Goal: Transaction & Acquisition: Purchase product/service

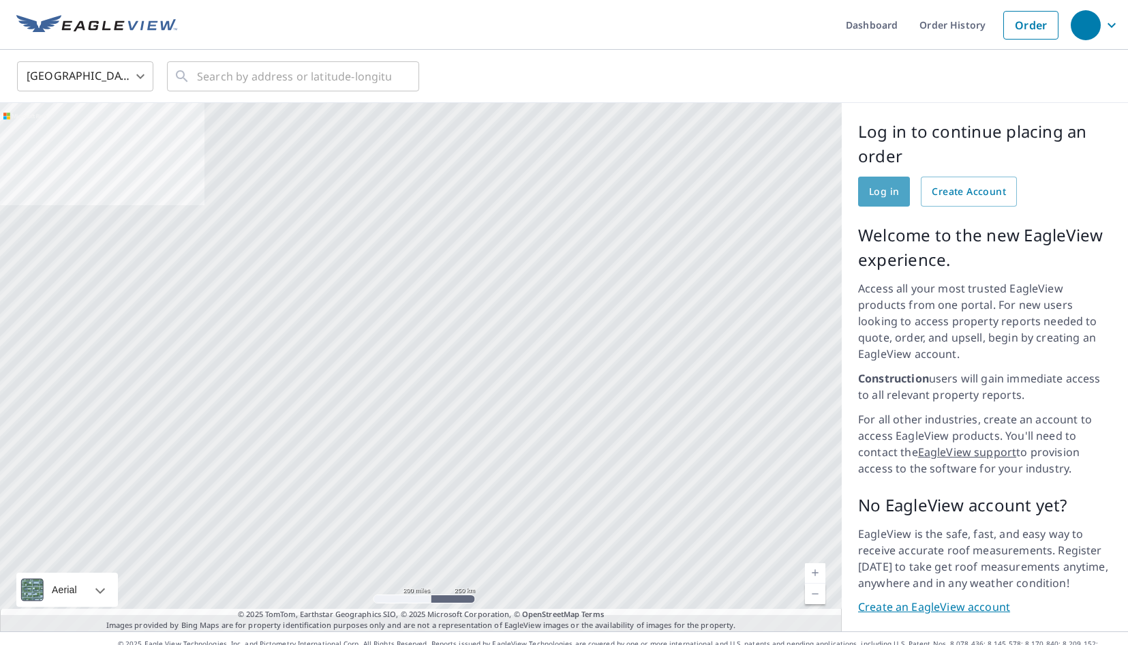
click at [886, 192] on span "Log in" at bounding box center [884, 191] width 30 height 17
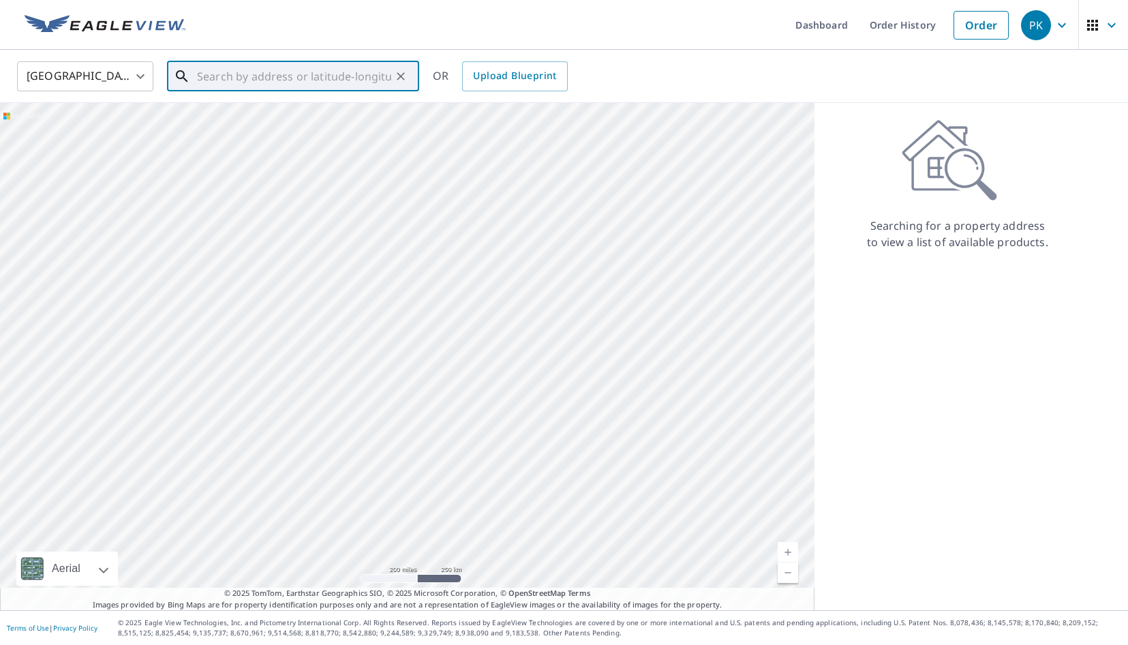
click at [232, 84] on input "text" at bounding box center [294, 76] width 194 height 38
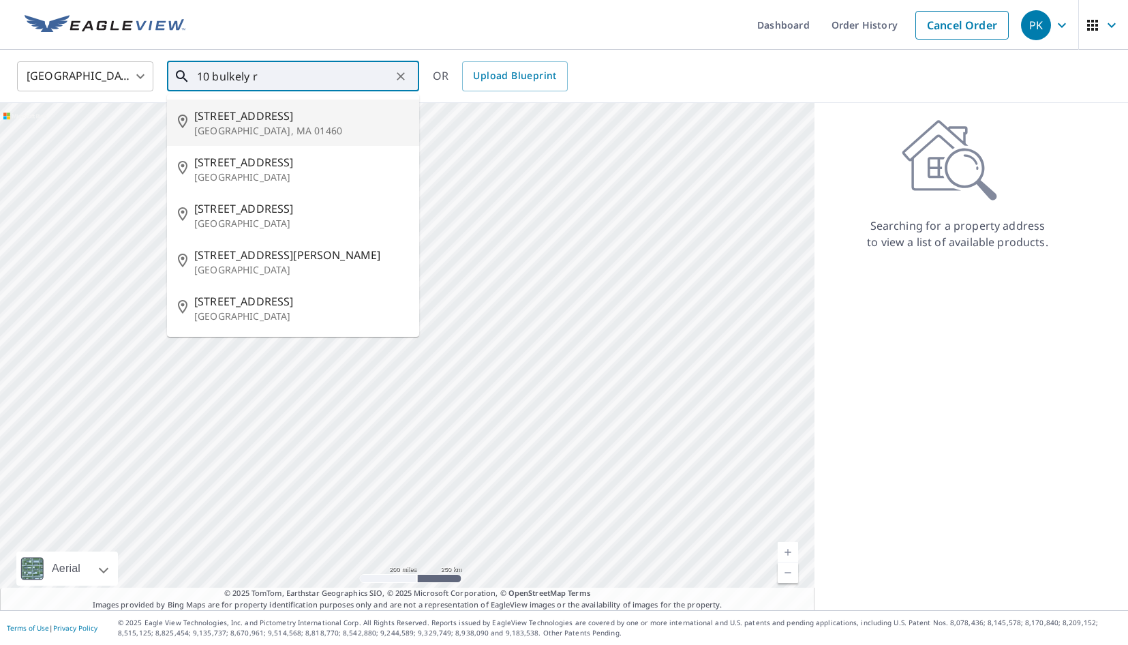
click at [244, 119] on span "[STREET_ADDRESS]" at bounding box center [301, 116] width 214 height 16
type input "[STREET_ADDRESS][PERSON_NAME]"
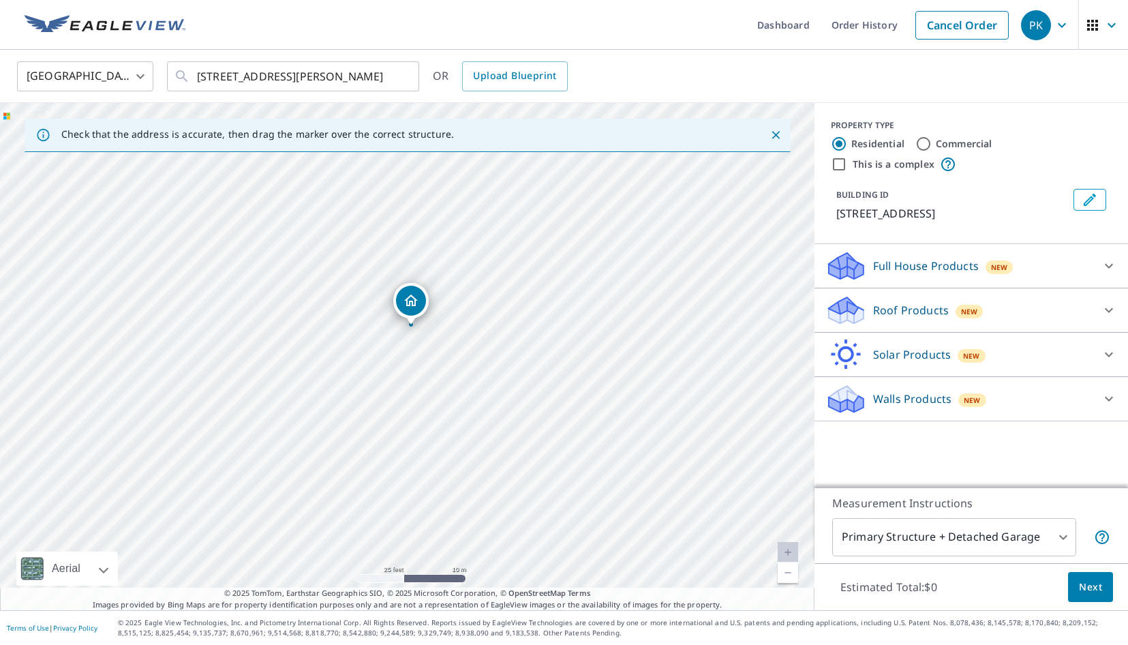
click at [886, 312] on p "Roof Products" at bounding box center [911, 310] width 76 height 16
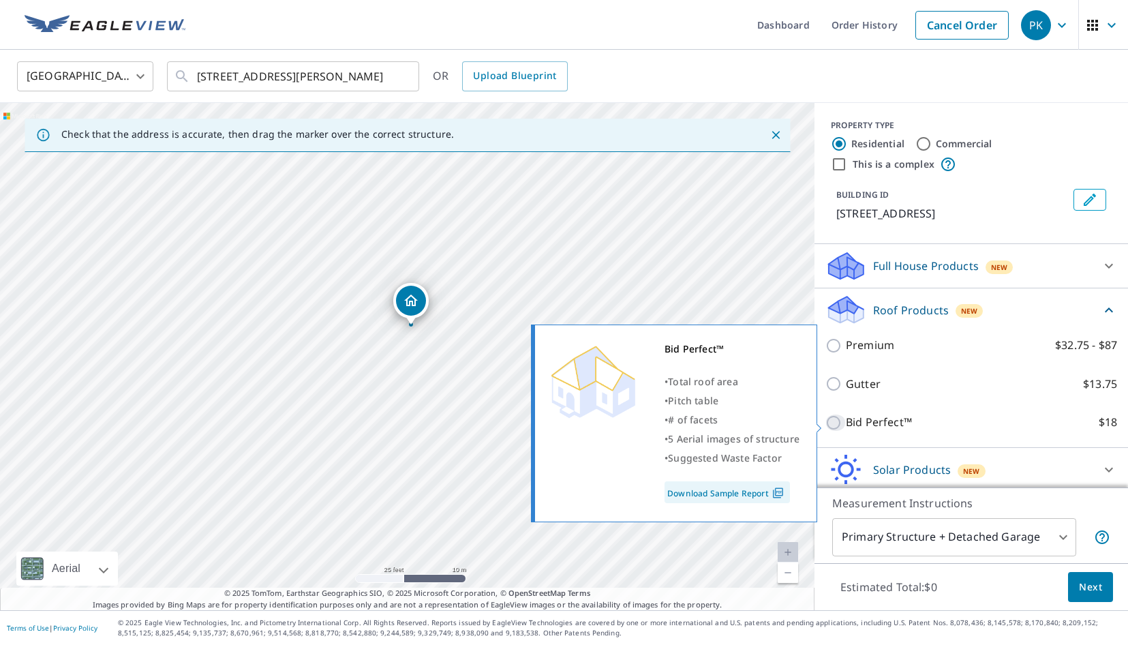
click at [835, 423] on input "Bid Perfect™ $18" at bounding box center [836, 423] width 20 height 16
checkbox input "true"
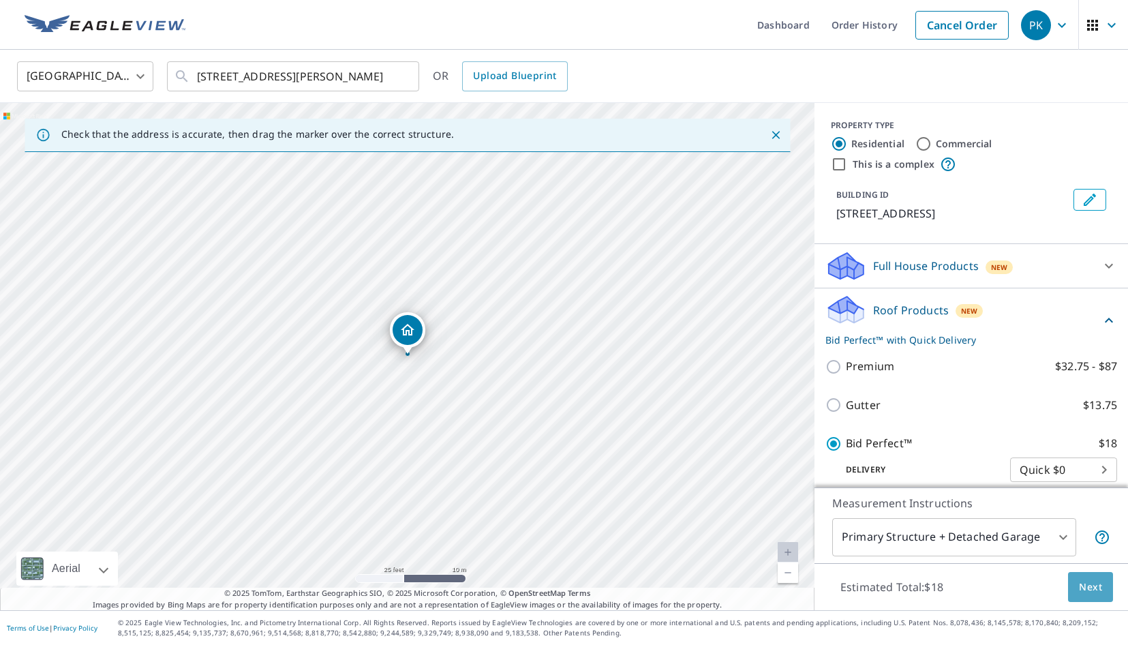
click at [1084, 585] on span "Next" at bounding box center [1090, 587] width 23 height 17
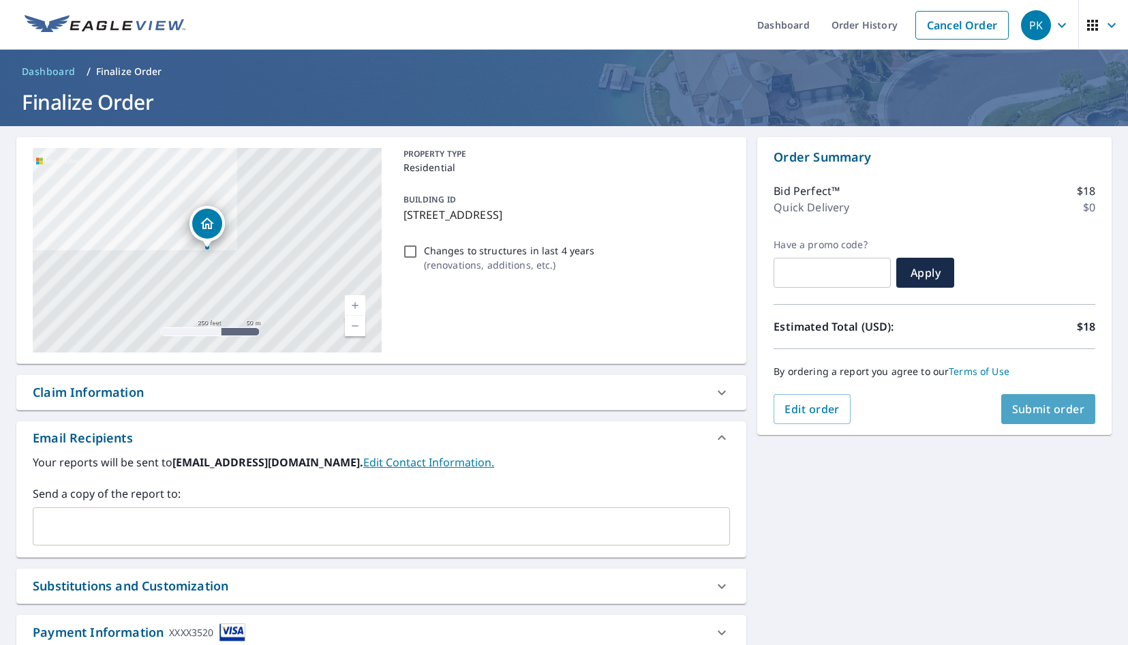
click at [1021, 413] on span "Submit order" at bounding box center [1048, 409] width 73 height 15
checkbox input "true"
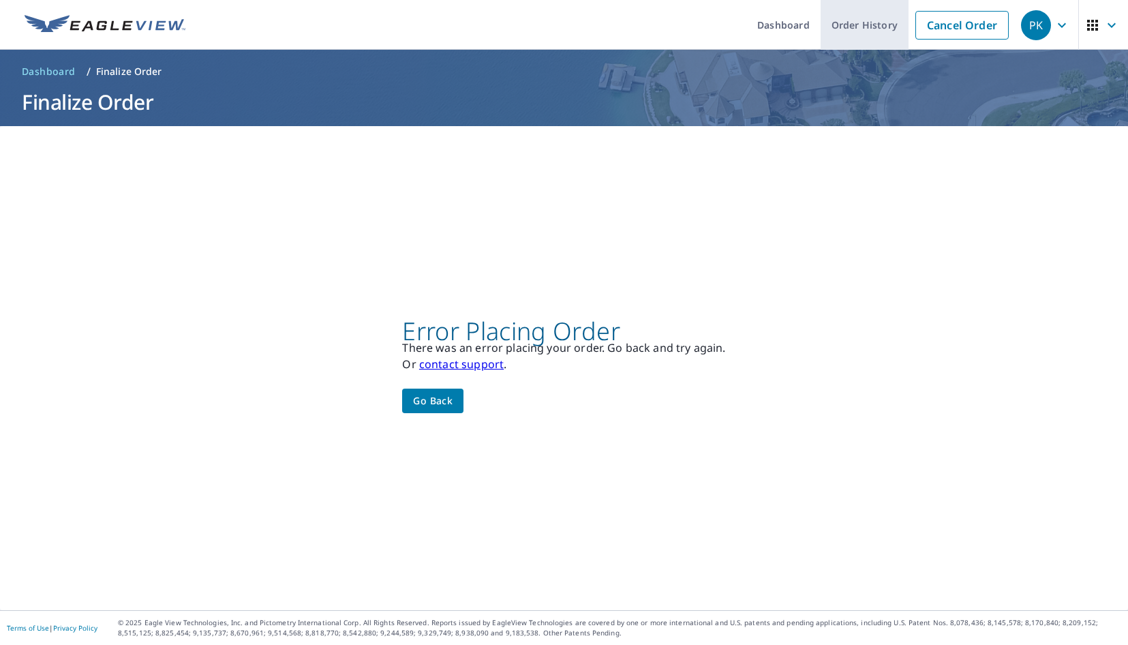
click at [871, 31] on link "Order History" at bounding box center [865, 25] width 88 height 50
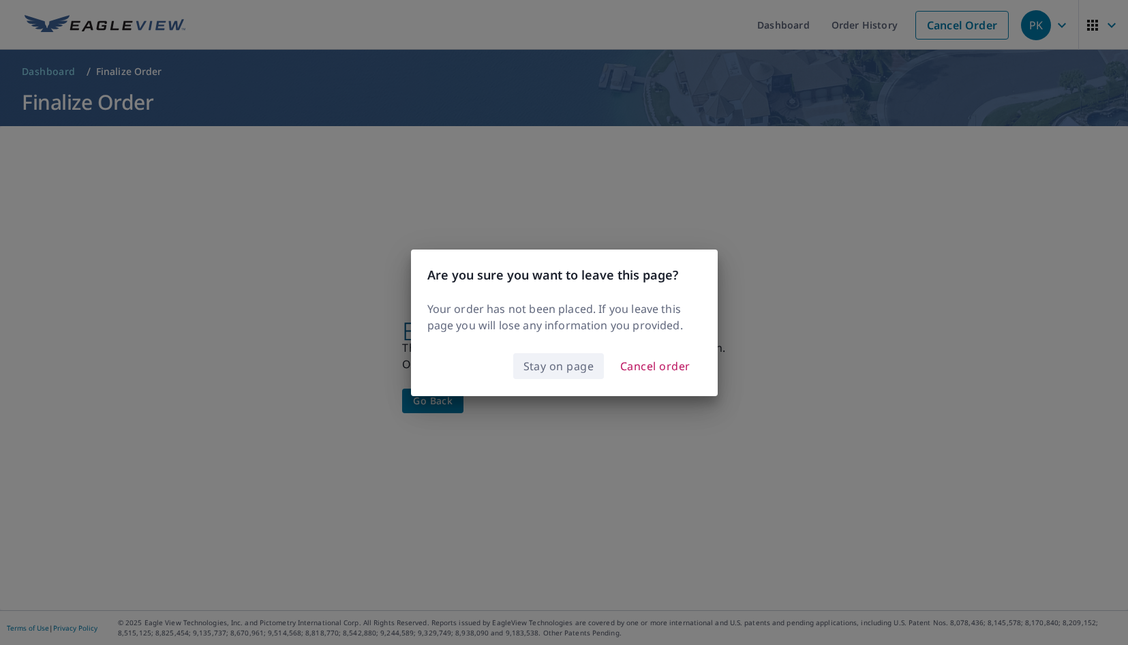
click at [560, 367] on span "Stay on page" at bounding box center [559, 366] width 71 height 19
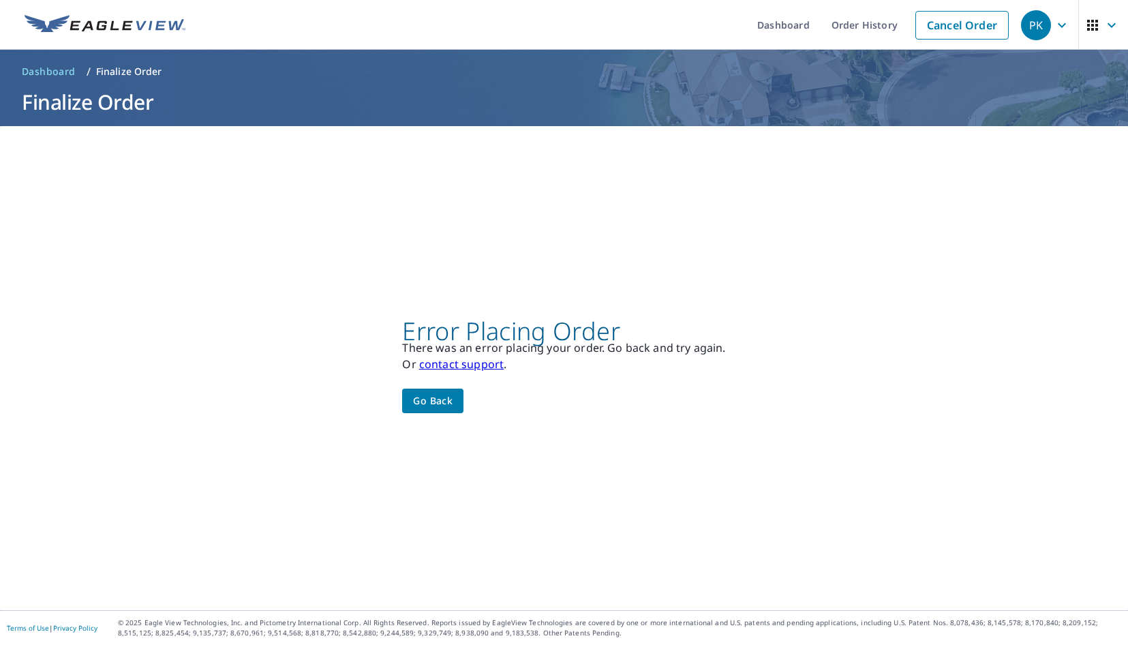
click at [97, 104] on h1 "Finalize Order" at bounding box center [564, 102] width 1096 height 28
click at [424, 409] on span "Go back" at bounding box center [433, 401] width 40 height 17
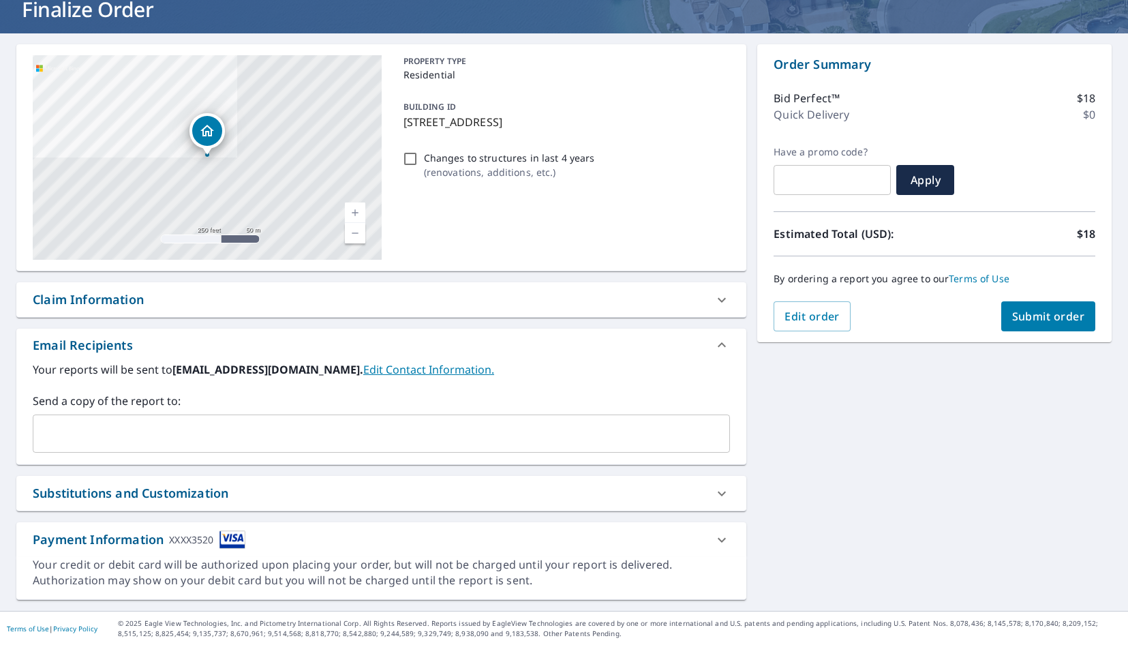
scroll to position [93, 0]
click at [725, 540] on icon at bounding box center [722, 539] width 16 height 16
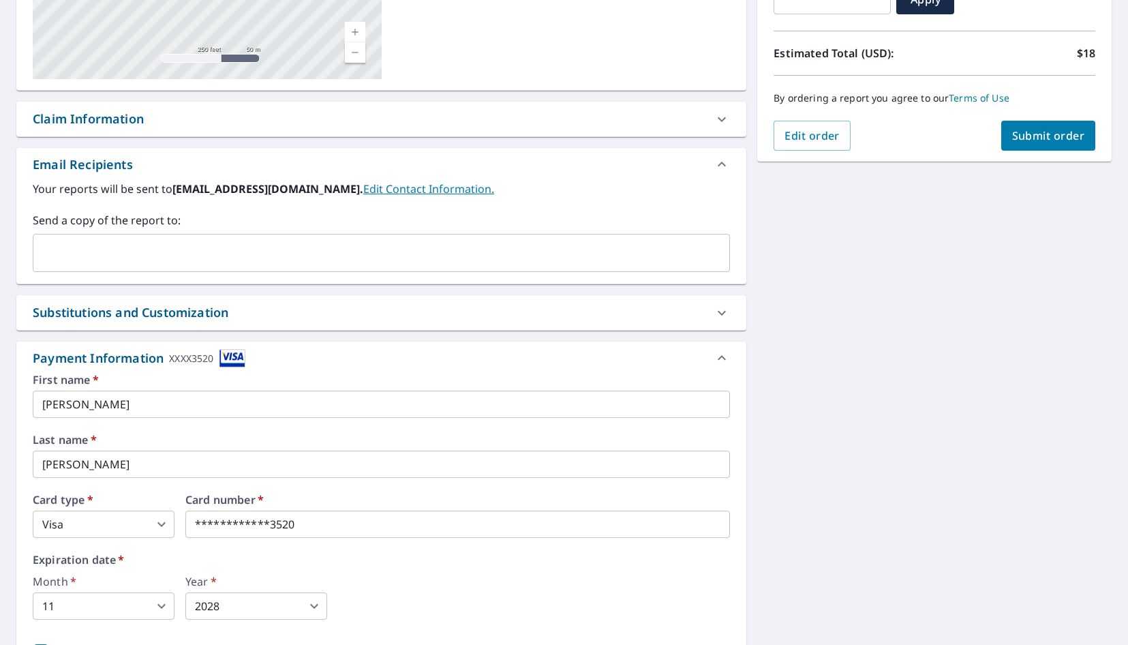
scroll to position [393, 0]
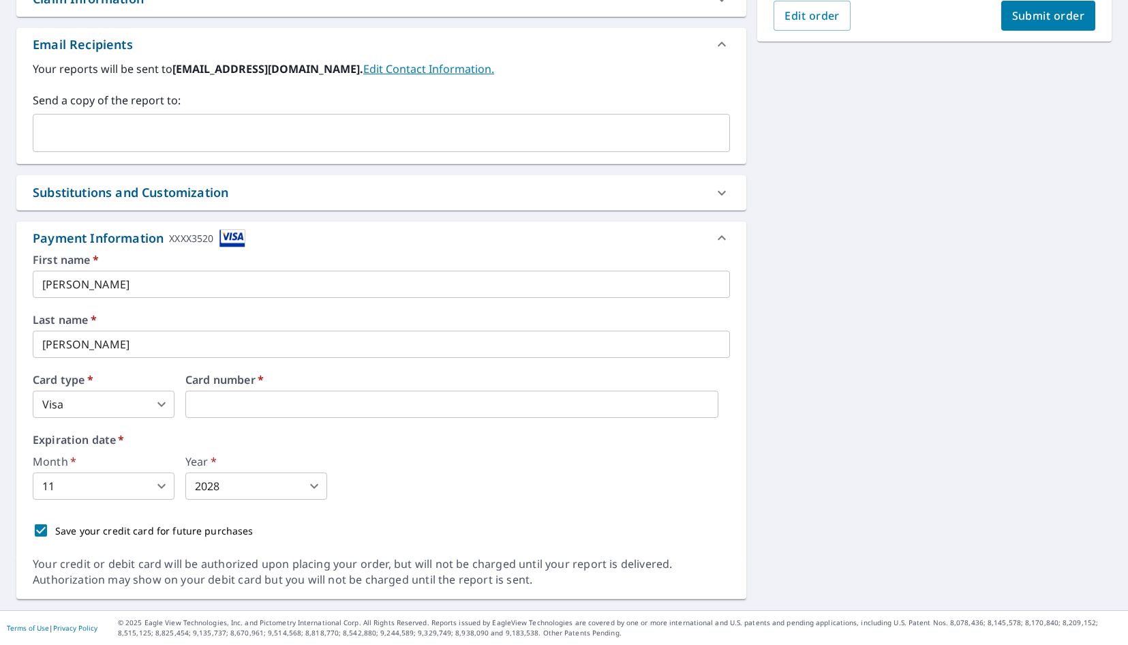
click at [512, 496] on div "Month   * 11 11 ​ Year   * 2028 2028 ​" at bounding box center [381, 478] width 697 height 44
click at [181, 545] on div "First name   * [PERSON_NAME] ​ Last name   * [PERSON_NAME] ​ Card type   * Visa…" at bounding box center [381, 405] width 730 height 302
click at [1036, 12] on span "Submit order" at bounding box center [1048, 15] width 73 height 15
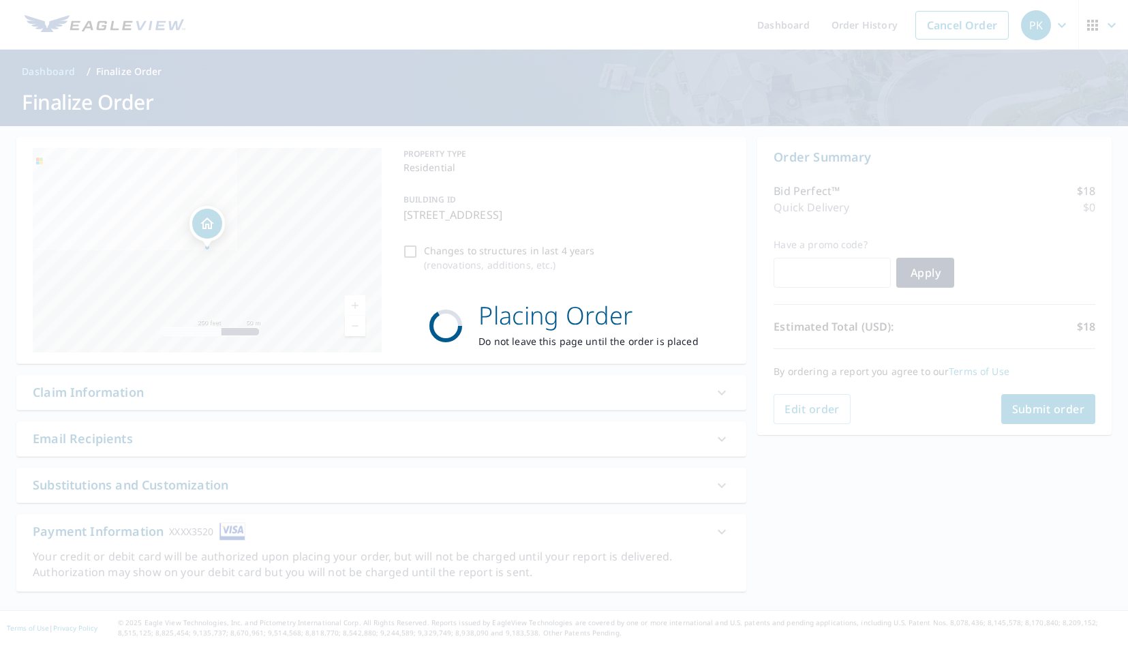
scroll to position [0, 0]
checkbox input "true"
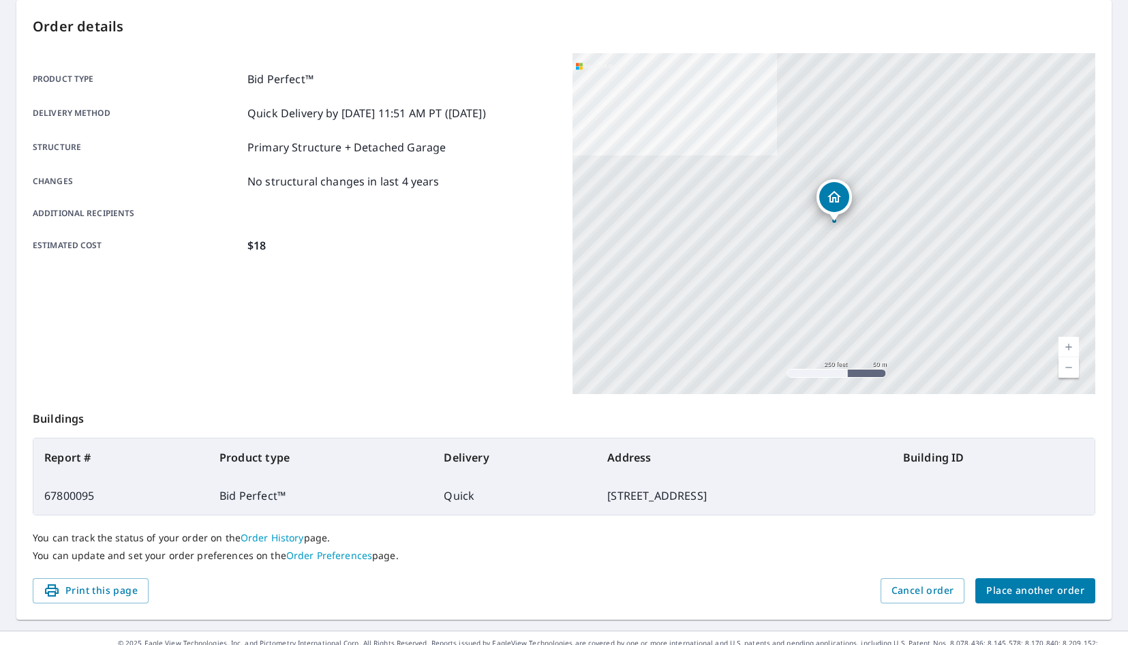
scroll to position [157, 0]
